Goal: Complete application form

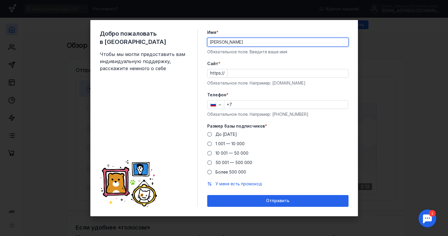
drag, startPoint x: 232, startPoint y: 41, endPoint x: 255, endPoint y: 42, distance: 23.0
click at [255, 42] on input "[PERSON_NAME]" at bounding box center [278, 42] width 141 height 8
type input "[PERSON_NAME]"
click at [233, 74] on input "Cайт *" at bounding box center [288, 73] width 121 height 8
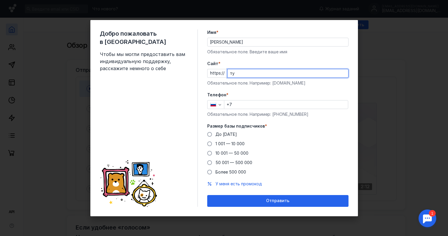
type input "т"
type input "[DOMAIN_NAME]"
click at [239, 104] on input "+7" at bounding box center [286, 104] width 124 height 8
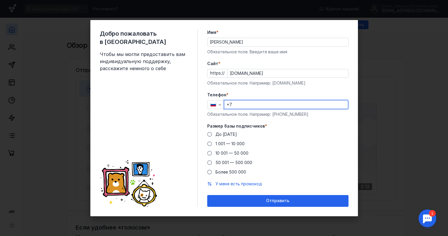
type input "[PHONE_NUMBER]"
click at [210, 134] on span at bounding box center [209, 134] width 5 height 5
click at [0, 0] on input "До [DATE]" at bounding box center [0, 0] width 0 height 0
click at [280, 201] on span "Отправить" at bounding box center [277, 200] width 23 height 5
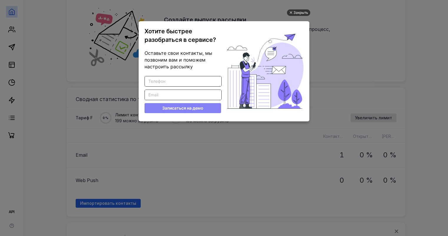
click at [298, 11] on div "Закрыть" at bounding box center [301, 12] width 15 height 6
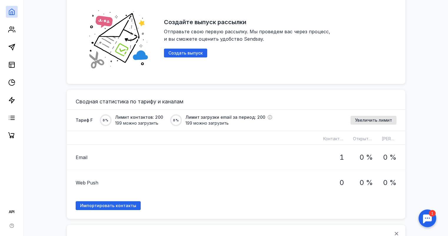
scroll to position [561, 0]
